Goal: Task Accomplishment & Management: Complete application form

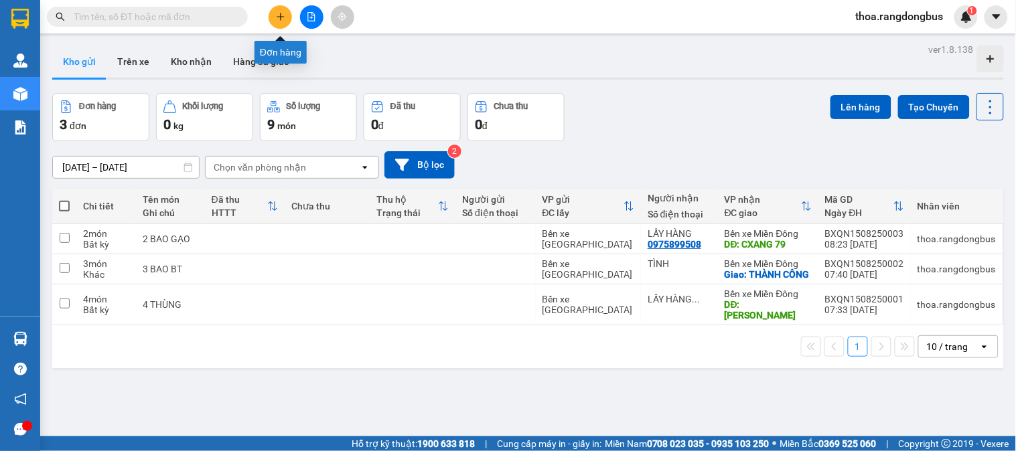
click at [289, 17] on button at bounding box center [280, 16] width 23 height 23
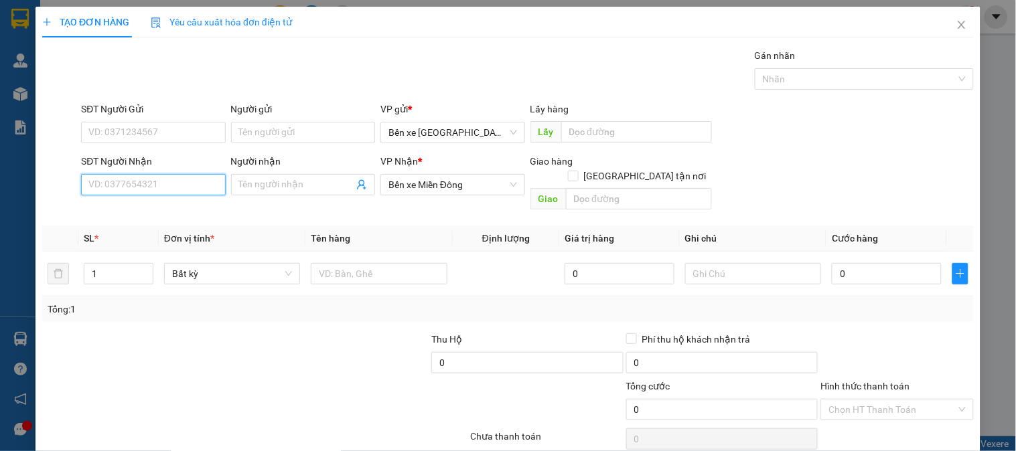
click at [172, 190] on input "SĐT Người Nhận" at bounding box center [153, 184] width 144 height 21
type input "0378479689"
click at [146, 208] on div "0378479689" at bounding box center [151, 211] width 127 height 15
checkbox input "true"
type input "THÀNH CÔNG"
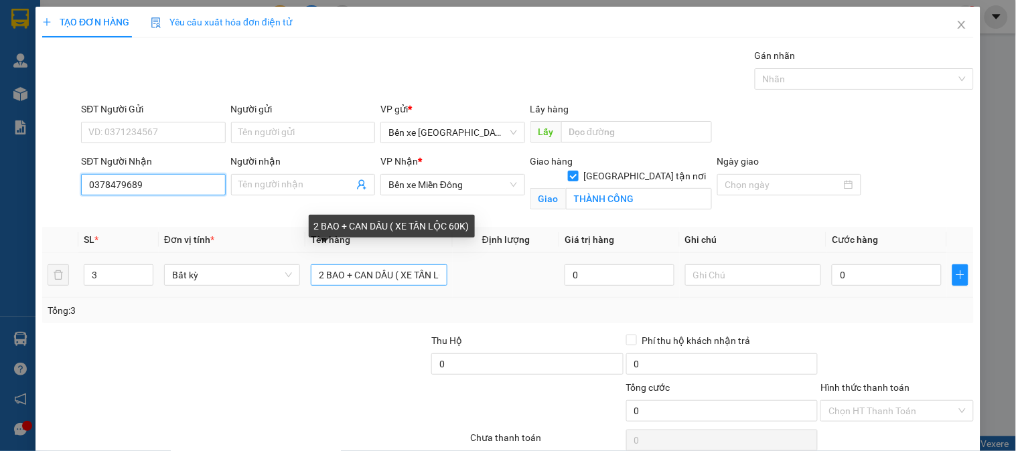
type input "0378479689"
drag, startPoint x: 438, startPoint y: 275, endPoint x: 174, endPoint y: 271, distance: 264.0
click at [174, 271] on tr "3 Bất kỳ 2 BAO + CAN DẦU ( XE TẤN LỘC 60K) 0 0" at bounding box center [508, 275] width 932 height 45
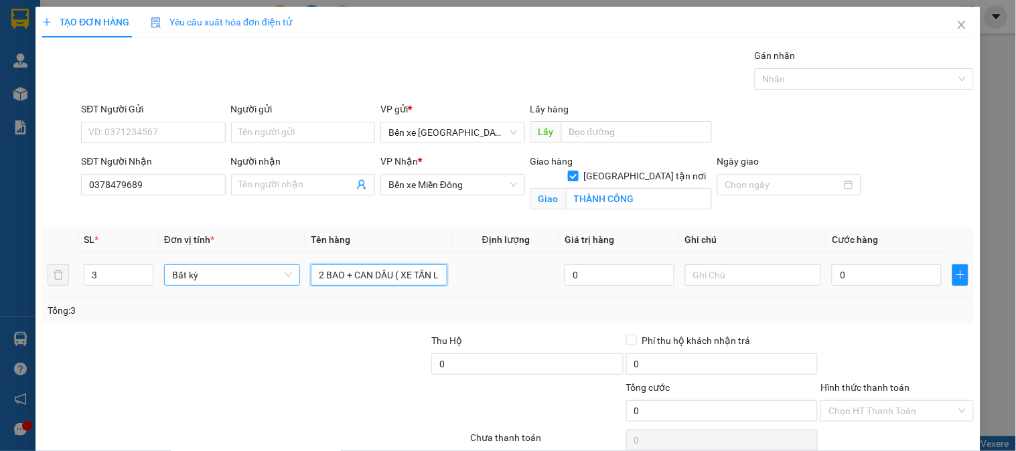
type input "ỘC 60K)"
drag, startPoint x: 357, startPoint y: 275, endPoint x: 291, endPoint y: 291, distance: 67.6
click at [293, 291] on tr "3 Bất kỳ ỘC 60K) 0 0" at bounding box center [508, 275] width 932 height 45
type input "1 TÚM HÀNH ( 20K [PERSON_NAME] )"
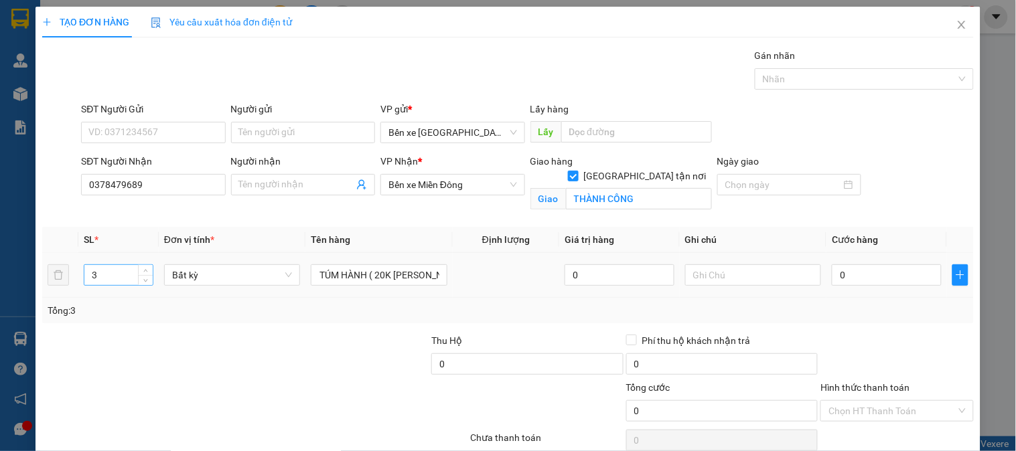
scroll to position [0, 0]
drag, startPoint x: 107, startPoint y: 275, endPoint x: 72, endPoint y: 292, distance: 39.5
click at [72, 292] on tr "3 Bất kỳ 1 TÚM HÀNH ( 20K TẤN LỘC ) 0 0" at bounding box center [508, 275] width 932 height 45
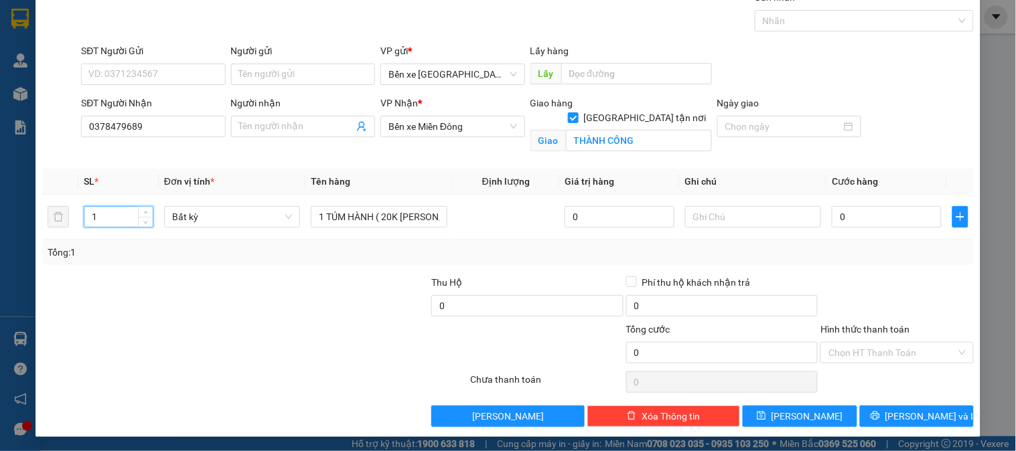
scroll to position [60, 0]
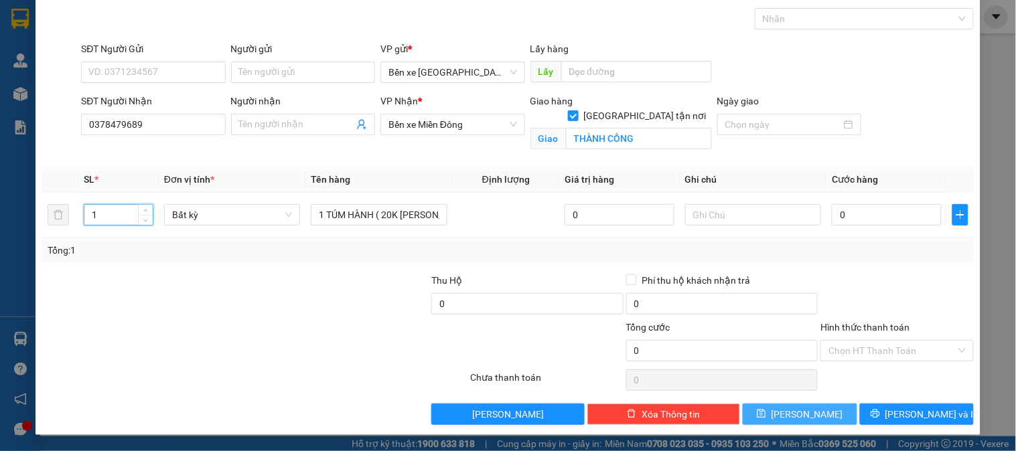
type input "1"
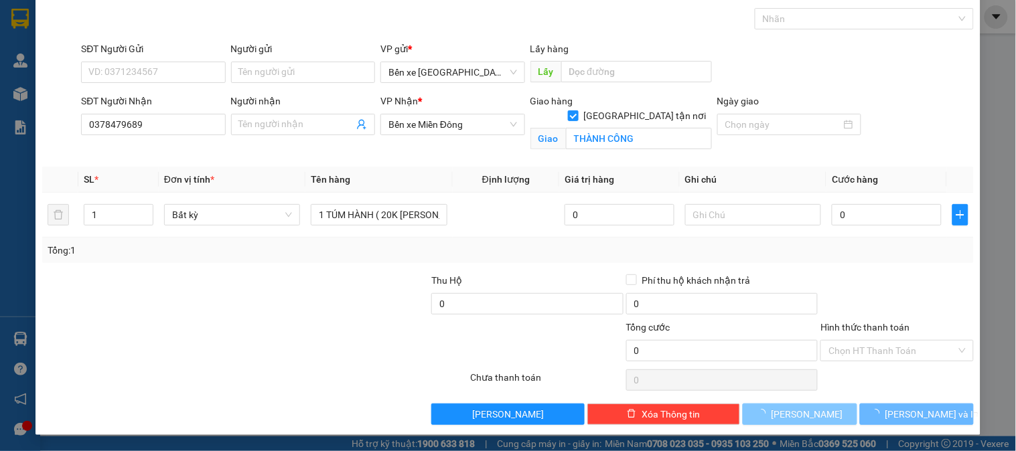
click at [766, 414] on button "[PERSON_NAME]" at bounding box center [800, 414] width 114 height 21
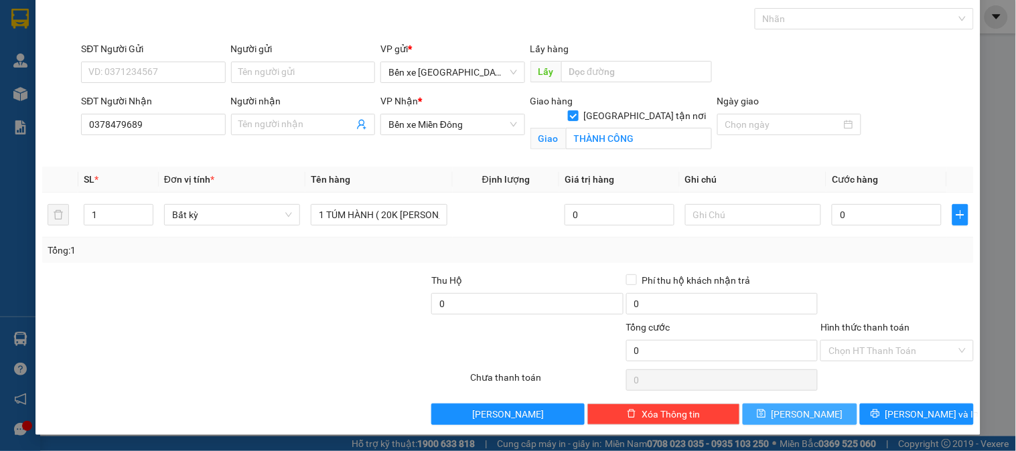
click at [766, 413] on icon "save" at bounding box center [761, 413] width 9 height 9
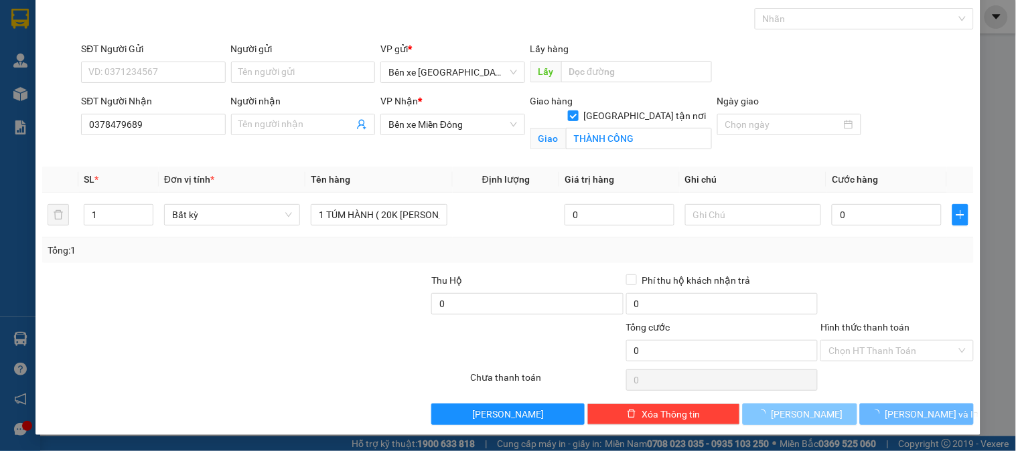
checkbox input "false"
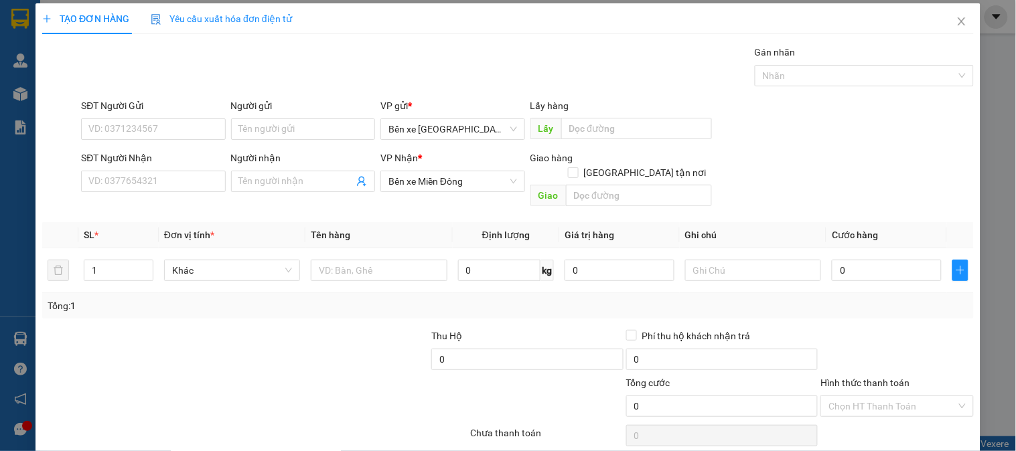
scroll to position [0, 0]
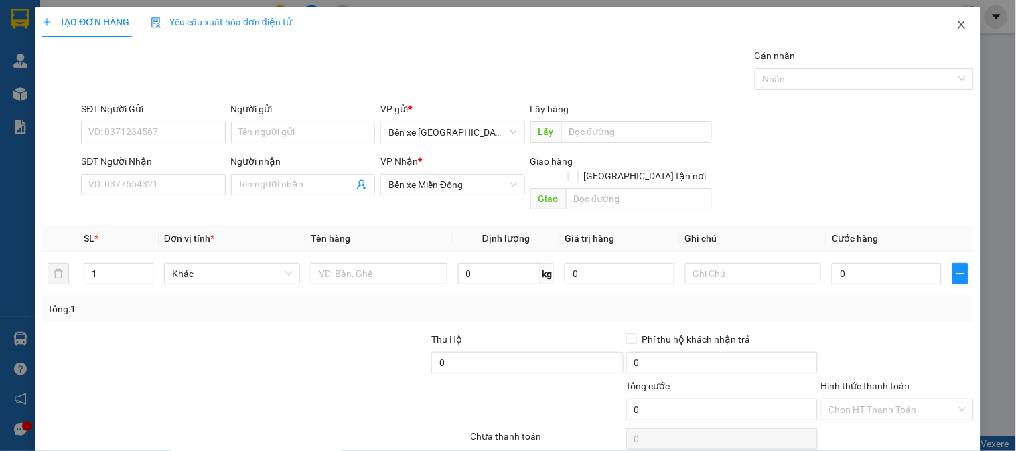
click at [958, 23] on icon "close" at bounding box center [961, 25] width 7 height 8
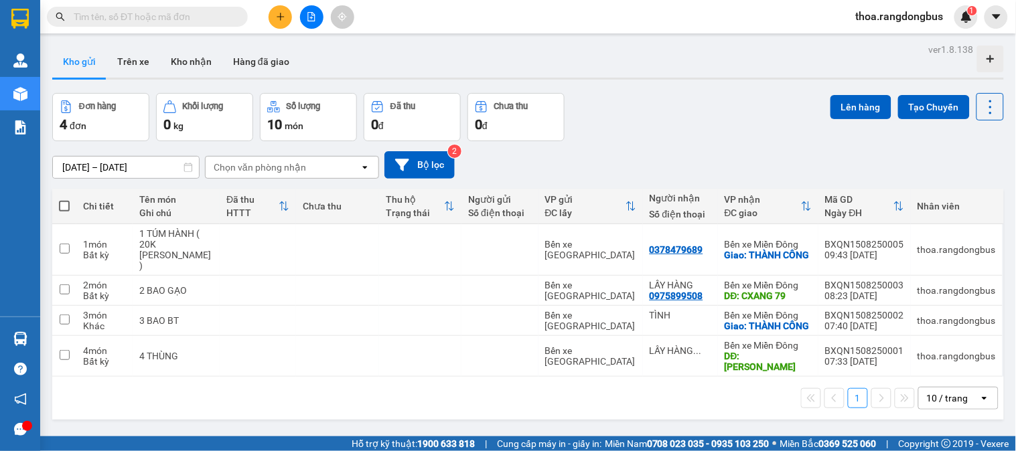
click at [159, 15] on input "text" at bounding box center [153, 16] width 158 height 15
click at [216, 17] on input "text" at bounding box center [153, 16] width 158 height 15
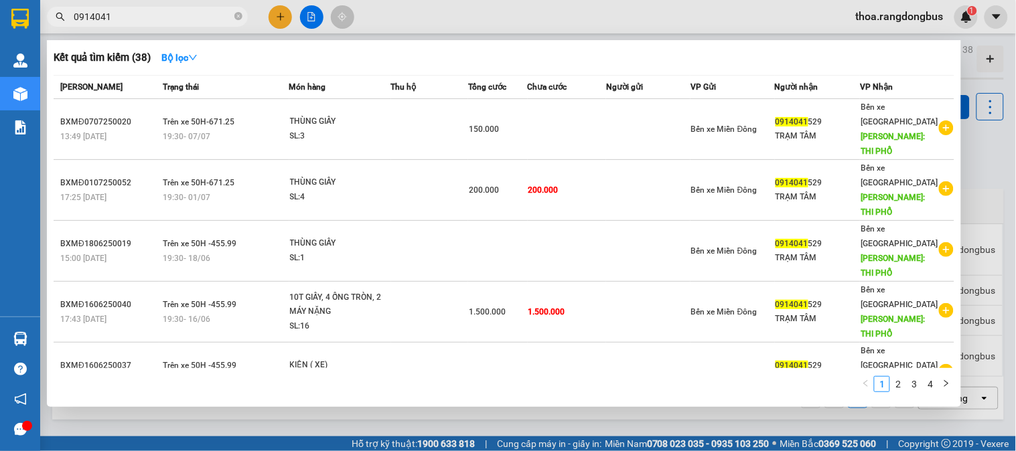
type input "0914041"
click at [275, 17] on div at bounding box center [508, 225] width 1016 height 451
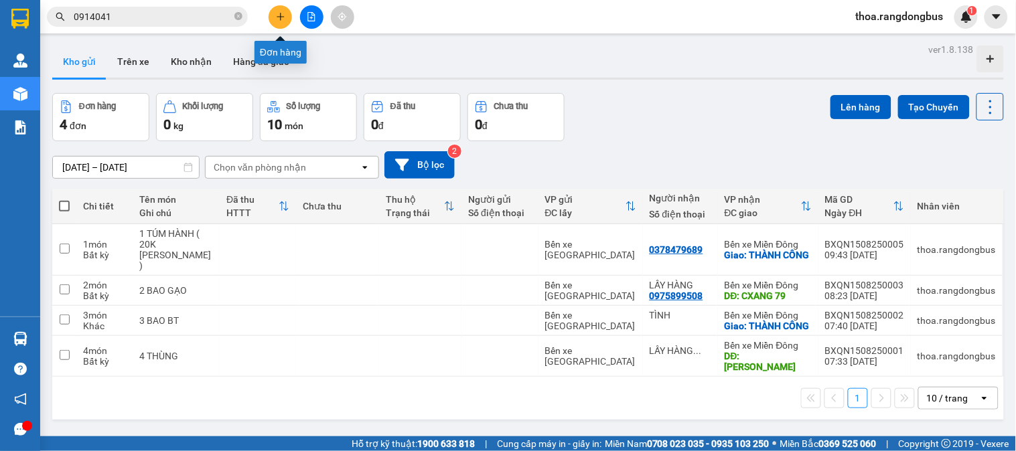
click at [286, 17] on button at bounding box center [280, 16] width 23 height 23
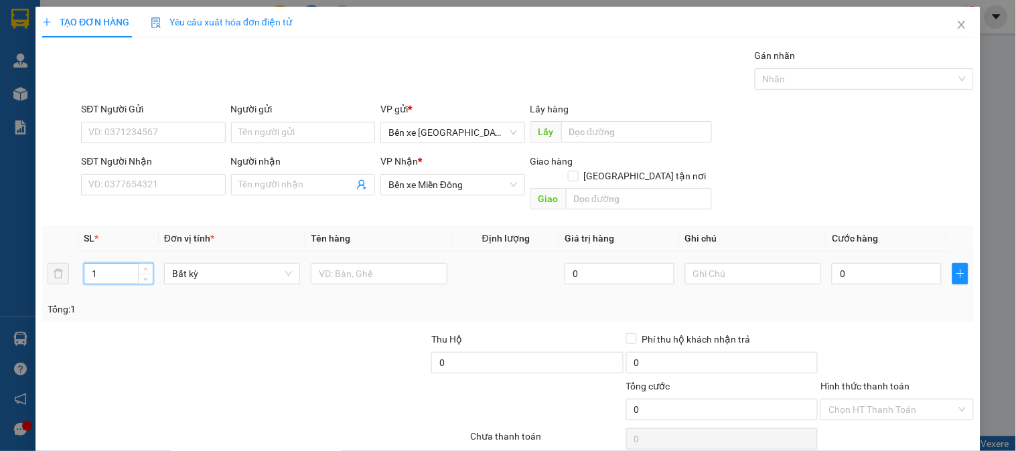
drag, startPoint x: 101, startPoint y: 261, endPoint x: 86, endPoint y: 269, distance: 17.1
click at [86, 269] on input "1" at bounding box center [118, 274] width 68 height 20
click at [165, 184] on input "SĐT Người Nhận" at bounding box center [153, 184] width 144 height 21
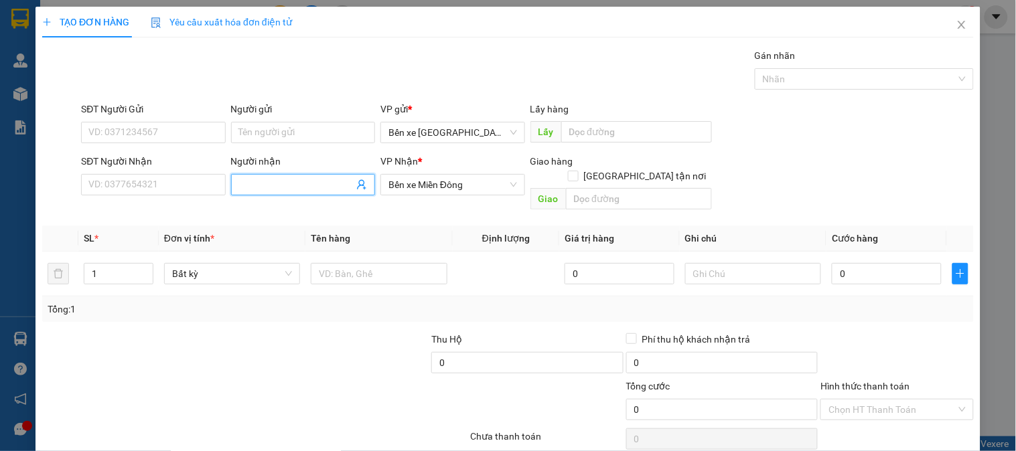
click at [265, 188] on input "Người nhận" at bounding box center [296, 185] width 115 height 15
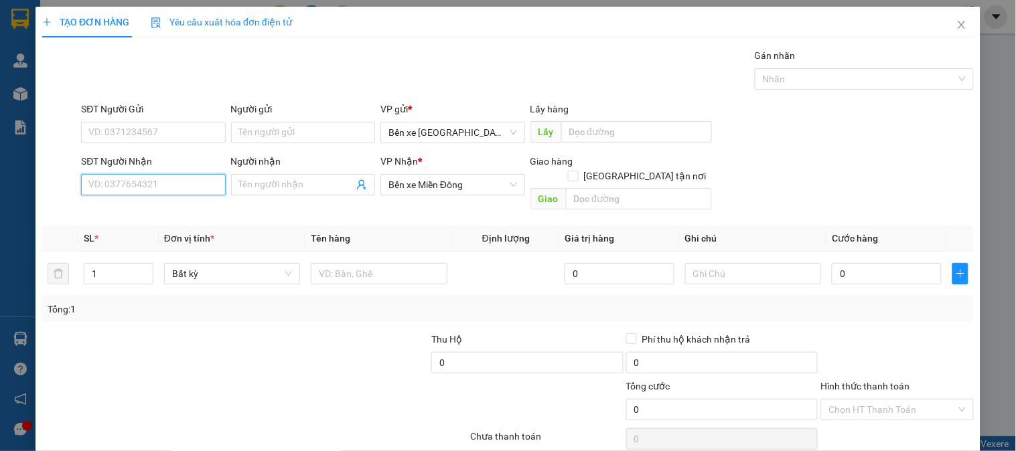
click at [135, 188] on input "SĐT Người Nhận" at bounding box center [153, 184] width 144 height 21
type input "0933324885"
click at [291, 184] on input "Người nhận" at bounding box center [296, 185] width 115 height 15
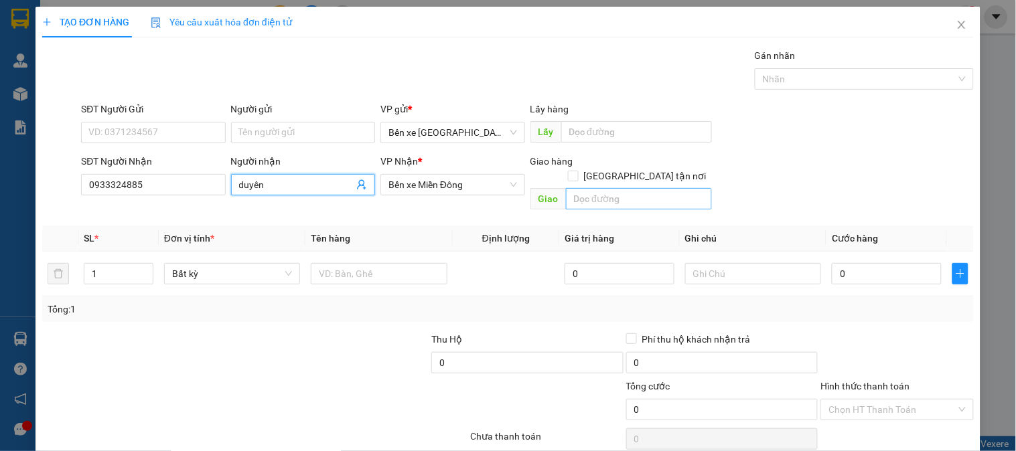
type input "duyên"
click at [618, 188] on input "text" at bounding box center [639, 198] width 146 height 21
type input "THÀNH CÔNG"
click at [577, 171] on input "[GEOGRAPHIC_DATA] tận nơi" at bounding box center [572, 175] width 9 height 9
checkbox input "true"
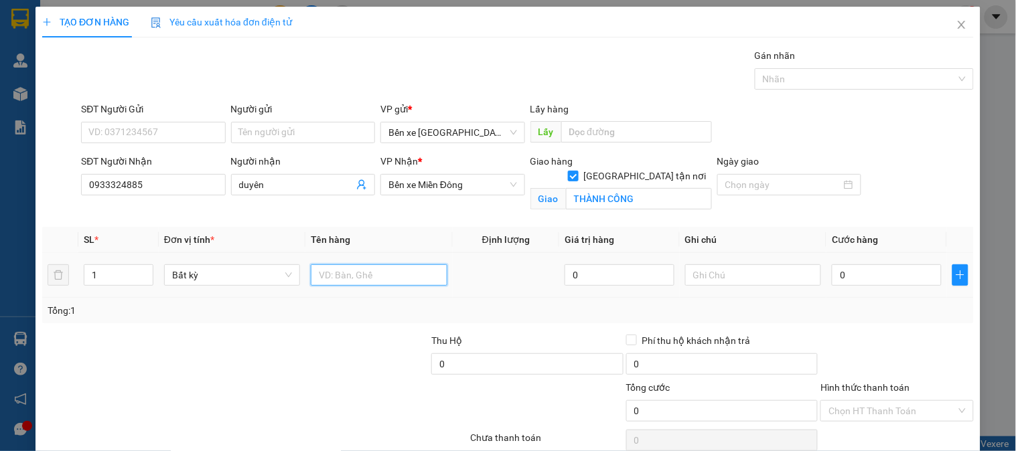
click at [345, 271] on input "text" at bounding box center [379, 275] width 136 height 21
click at [378, 208] on div "VP Nhận * Bến xe Miền Đông" at bounding box center [452, 185] width 149 height 63
click at [371, 277] on input "text" at bounding box center [379, 275] width 136 height 21
click at [311, 271] on input "THÙNG GIẤY ĐÔI" at bounding box center [379, 275] width 136 height 21
type input "1 THÙNG GIẤY ĐÔI"
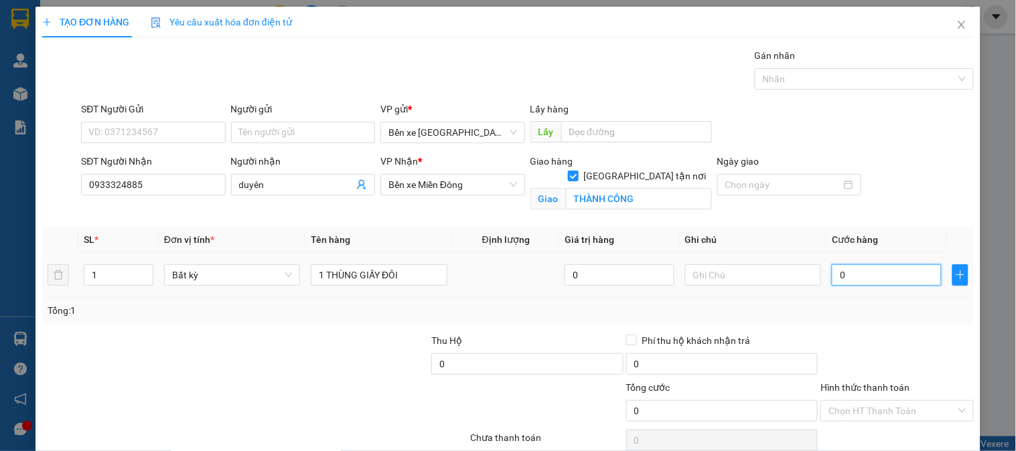
click at [880, 278] on input "0" at bounding box center [887, 275] width 110 height 21
type input "8"
type input "80"
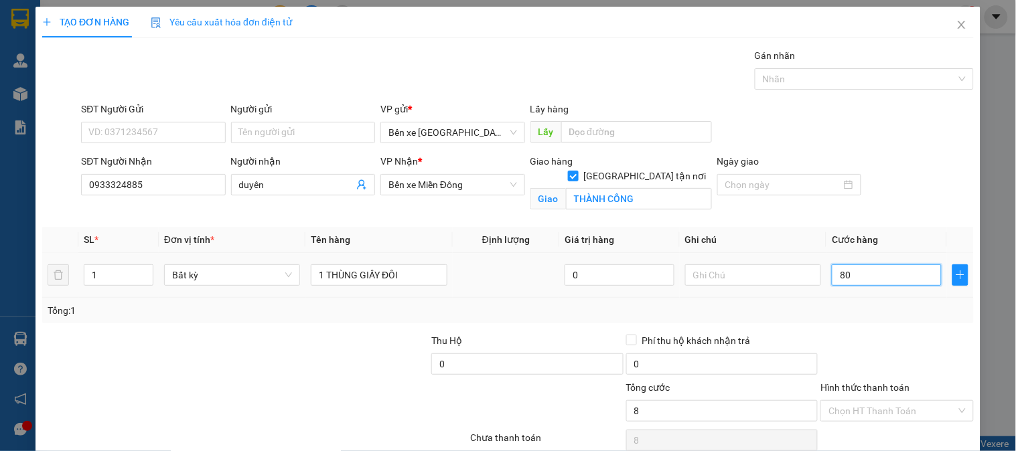
type input "80"
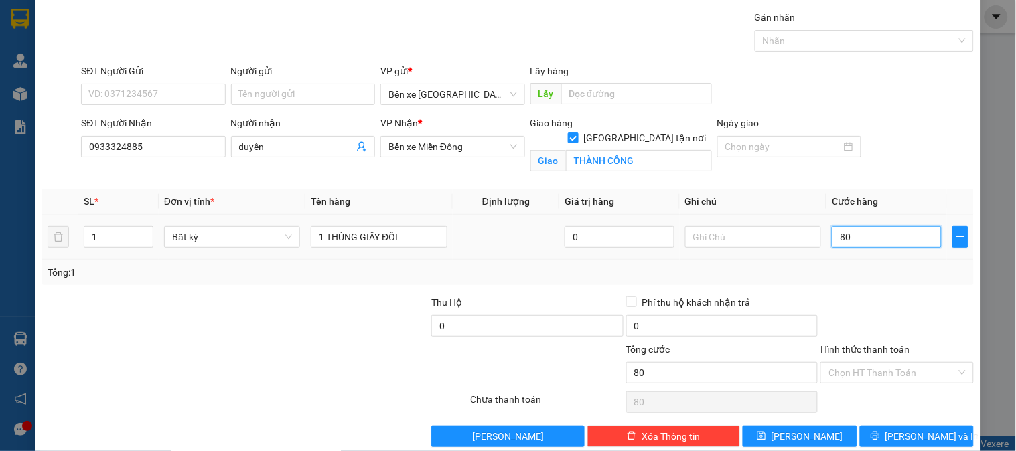
scroll to position [60, 0]
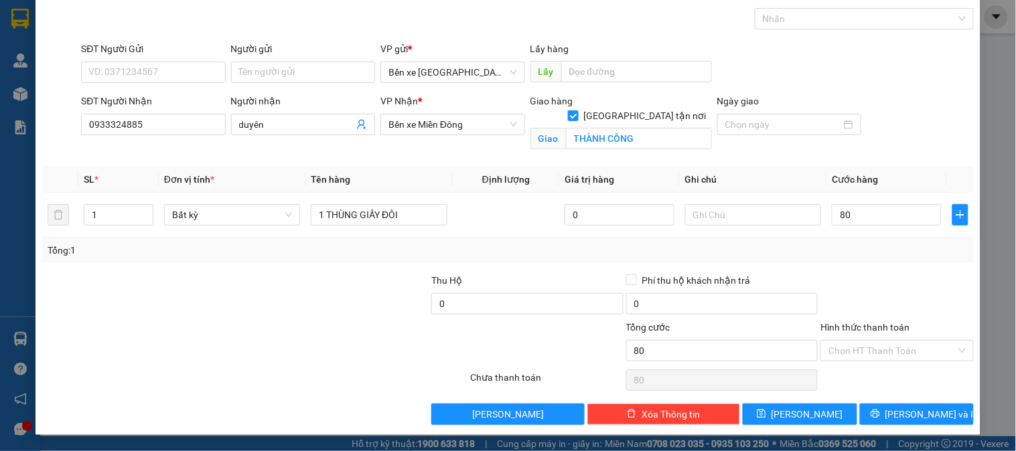
type input "80.000"
click at [865, 327] on label "Hình thức thanh toán" at bounding box center [865, 327] width 89 height 11
click at [865, 341] on input "Hình thức thanh toán" at bounding box center [892, 351] width 127 height 20
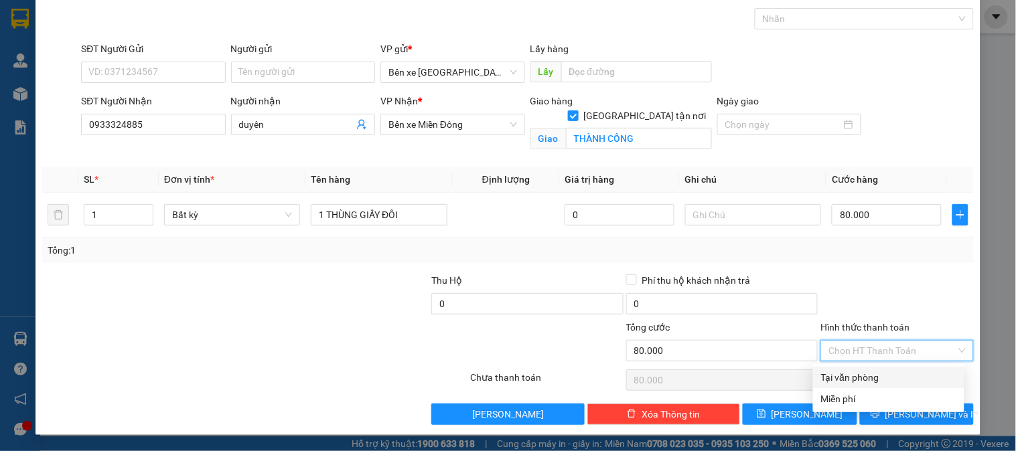
click at [870, 378] on div "Tại văn phòng" at bounding box center [888, 377] width 135 height 15
type input "0"
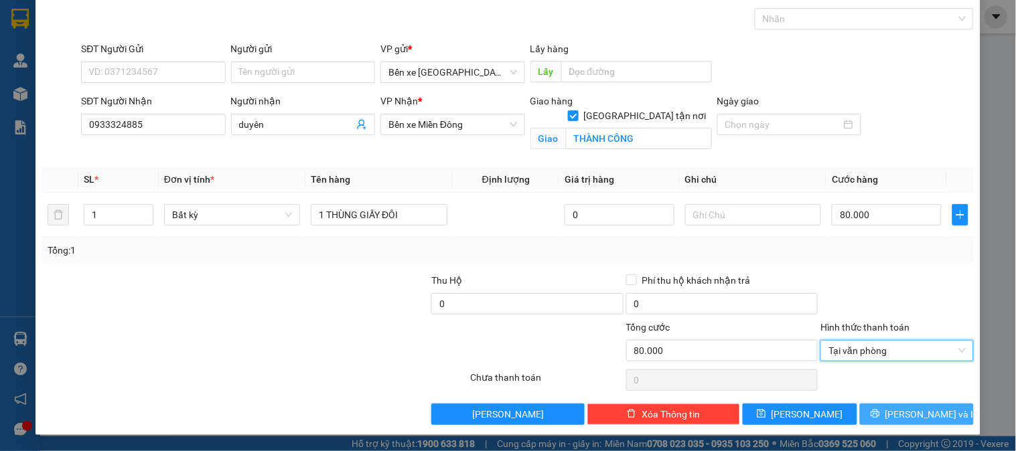
click at [876, 417] on button "[PERSON_NAME] và In" at bounding box center [917, 414] width 114 height 21
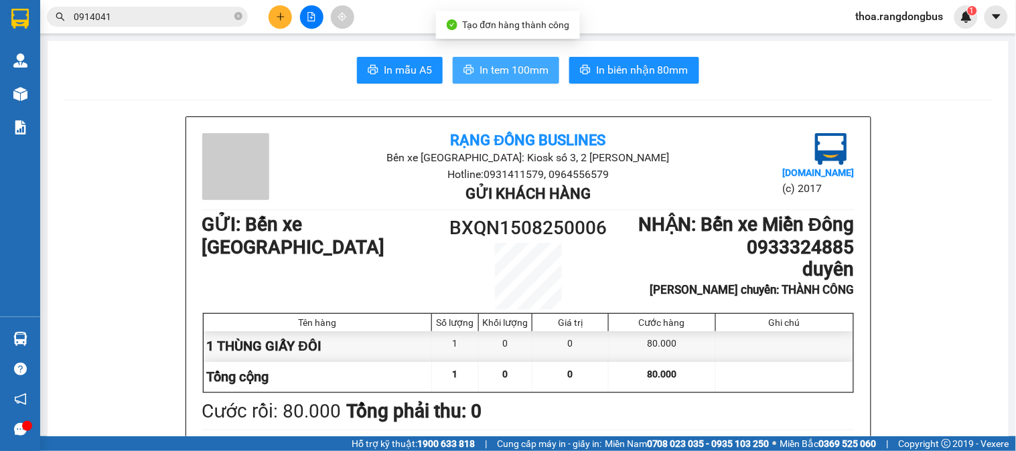
click at [467, 64] on icon "printer" at bounding box center [469, 69] width 11 height 11
